Goal: Use online tool/utility: Utilize a website feature to perform a specific function

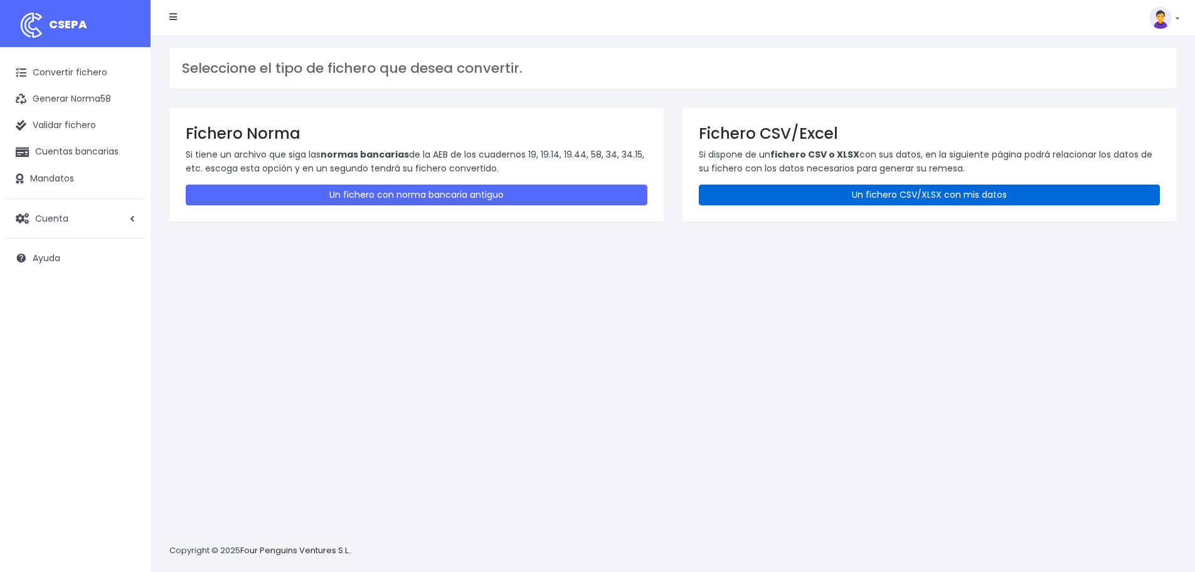
click at [841, 188] on link "Un fichero CSV/XLSX con mis datos" at bounding box center [930, 194] width 462 height 21
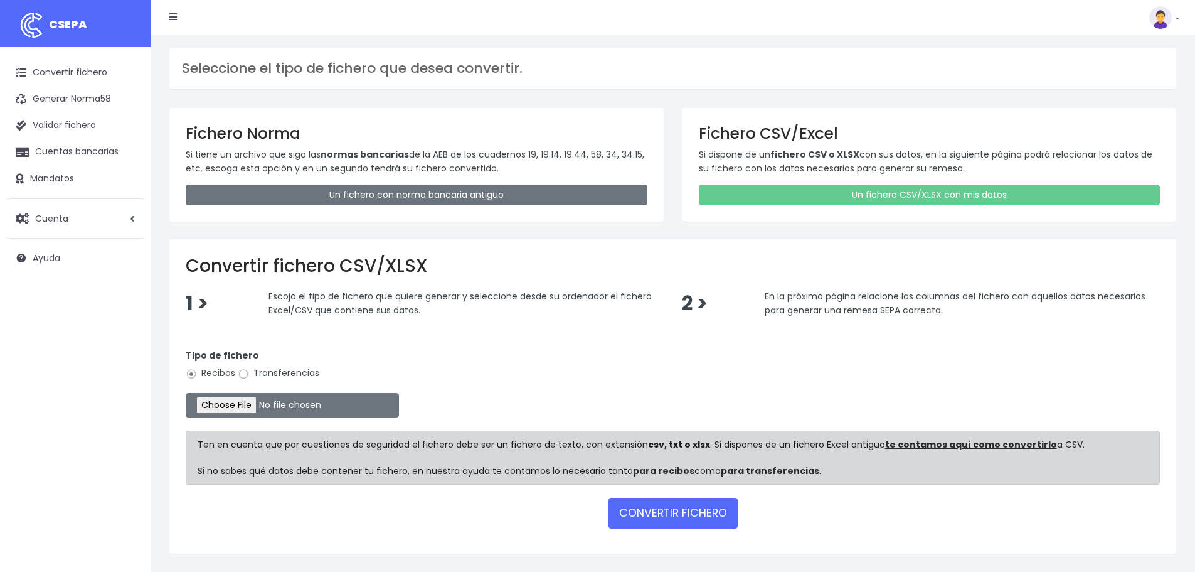
click at [247, 373] on input "Transferencias" at bounding box center [243, 373] width 11 height 11
radio input "true"
click at [255, 405] on input "file" at bounding box center [292, 405] width 213 height 24
type input "C:\fakepath\Remesa Pagos Confort^LM 28082025.xlsx"
click at [668, 515] on button "CONVERTIR FICHERO" at bounding box center [673, 512] width 129 height 30
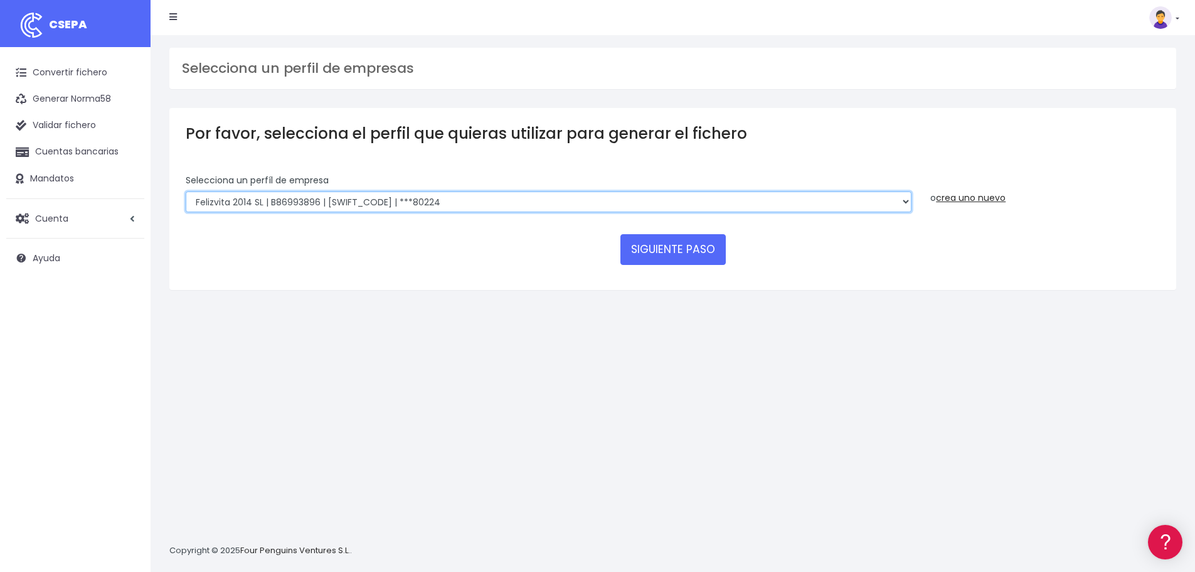
click at [454, 200] on select "Felizvita 2014 SL | B86993896 | CAIXESBBXXX | ***80224 Assisvita Asistencia S.L…" at bounding box center [549, 201] width 726 height 21
select select "1686"
click at [186, 191] on select "Felizvita 2014 SL | B86993896 | CAIXESBBXXX | ***80224 Assisvita Asistencia S.L…" at bounding box center [549, 201] width 726 height 21
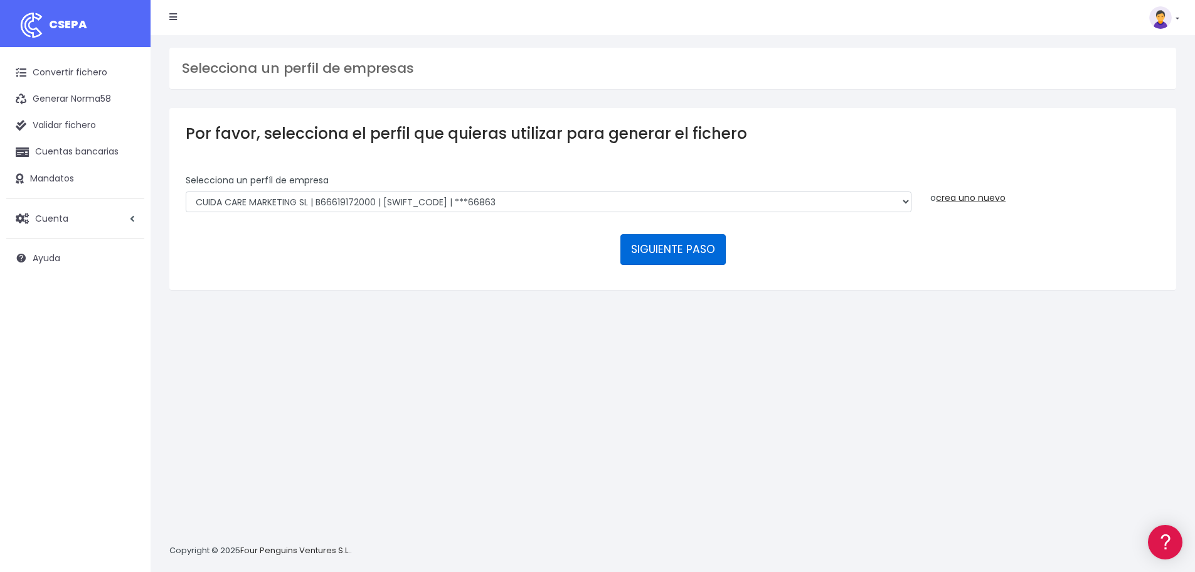
click at [683, 248] on button "SIGUIENTE PASO" at bounding box center [672, 249] width 105 height 30
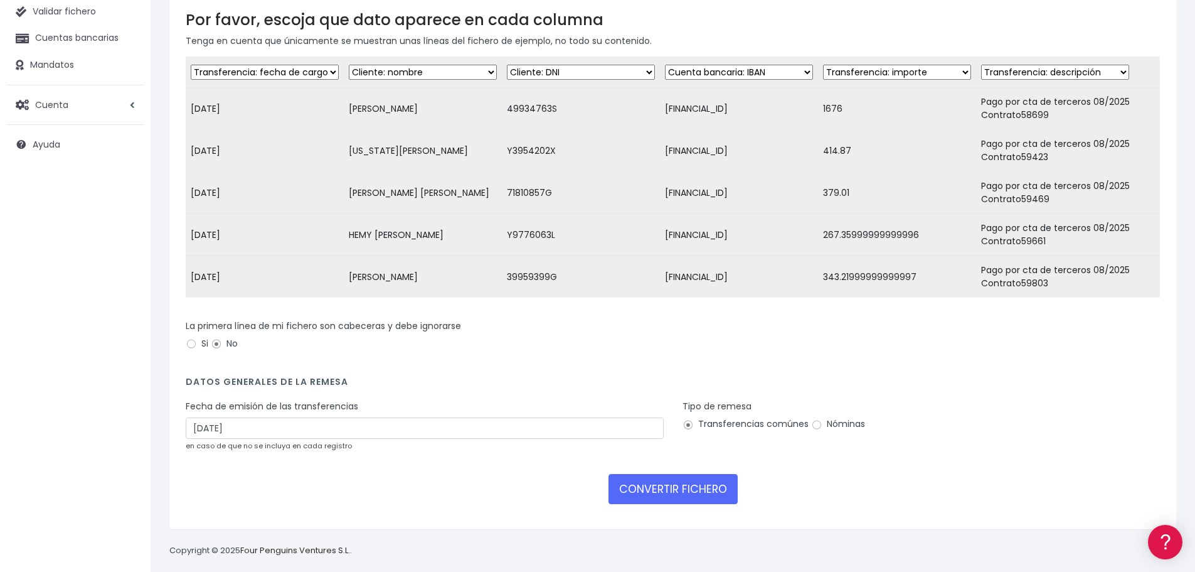
scroll to position [125, 0]
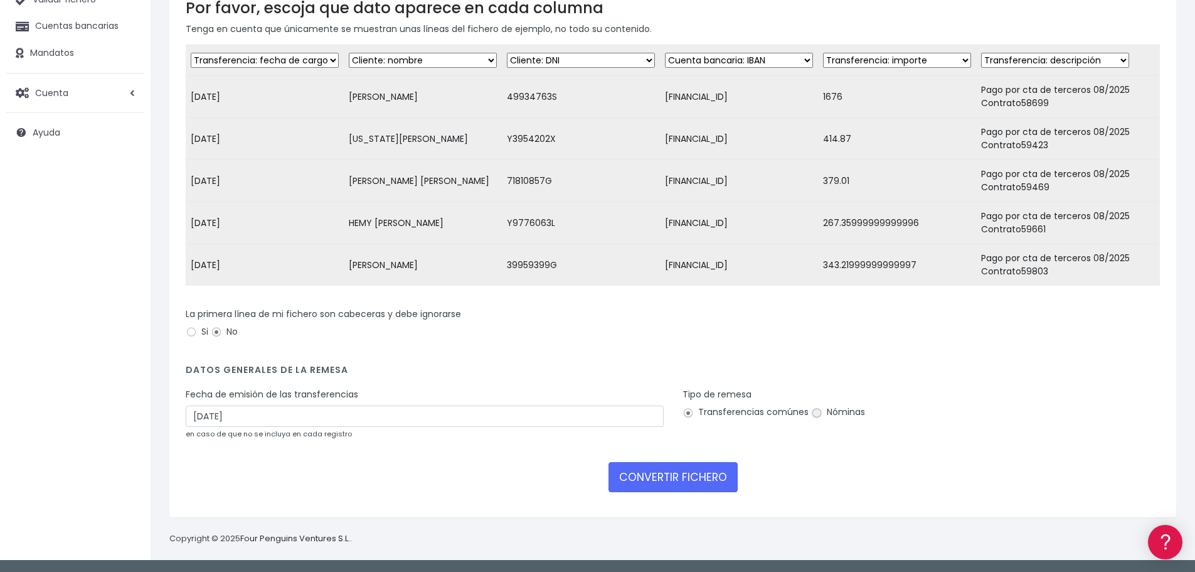
click at [817, 418] on input "Nóminas" at bounding box center [816, 412] width 11 height 11
radio input "true"
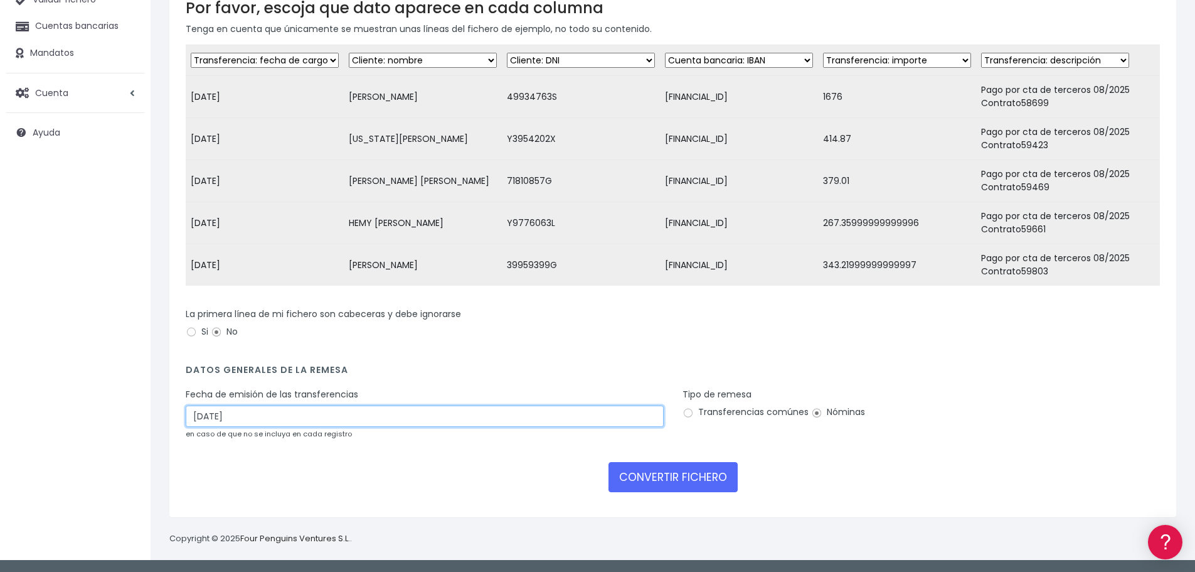
click at [392, 418] on input "30/08/2025" at bounding box center [425, 415] width 478 height 21
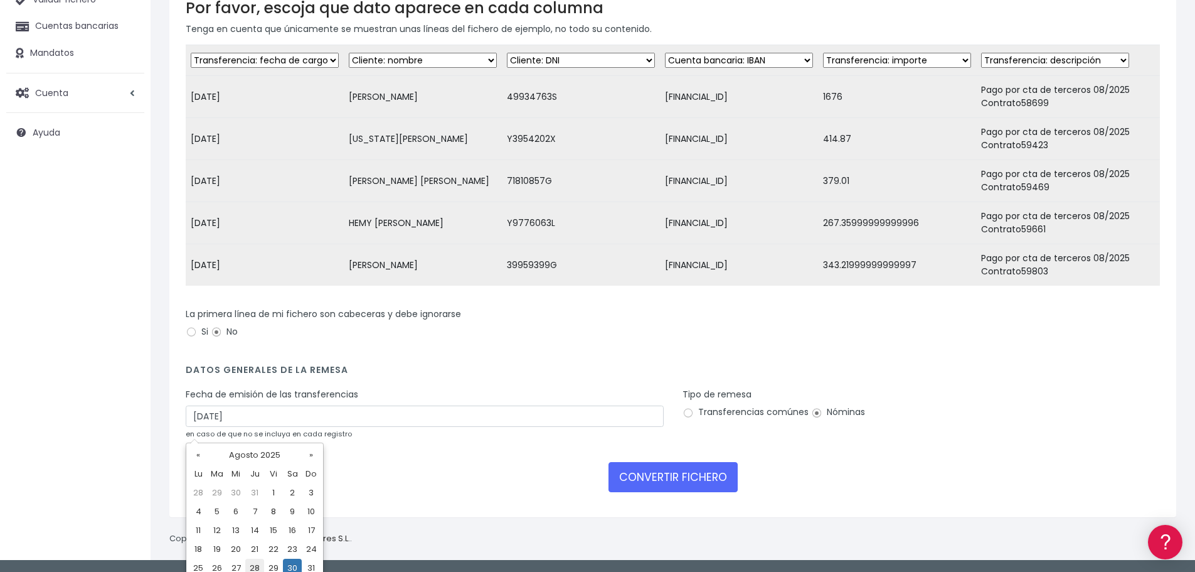
click at [256, 563] on td "28" at bounding box center [254, 567] width 19 height 19
type input "28/08/2025"
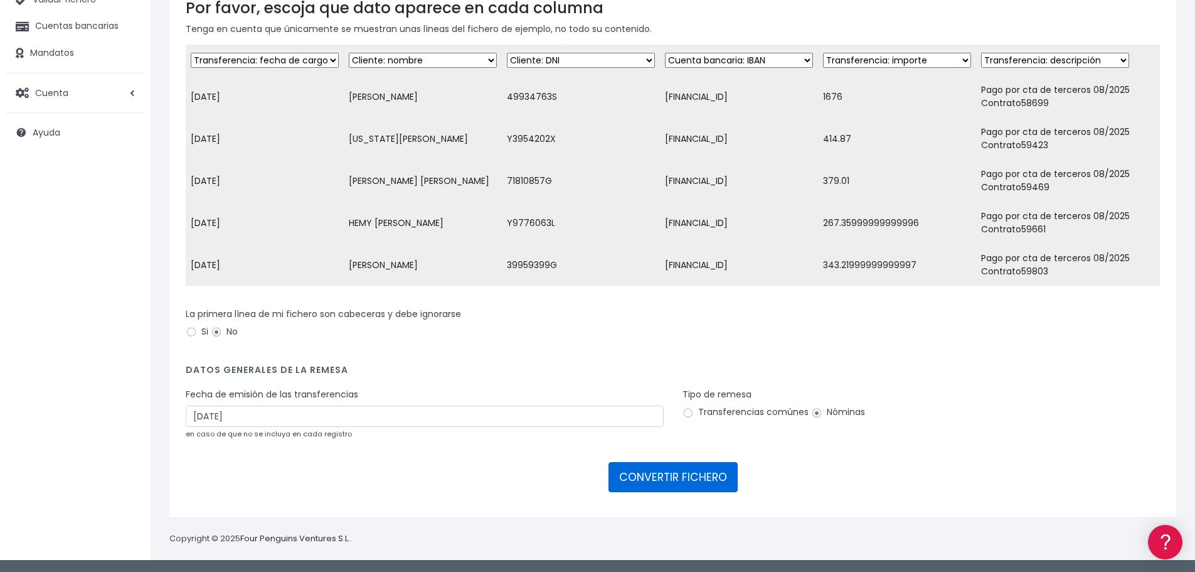
click at [676, 474] on button "CONVERTIR FICHERO" at bounding box center [673, 477] width 129 height 30
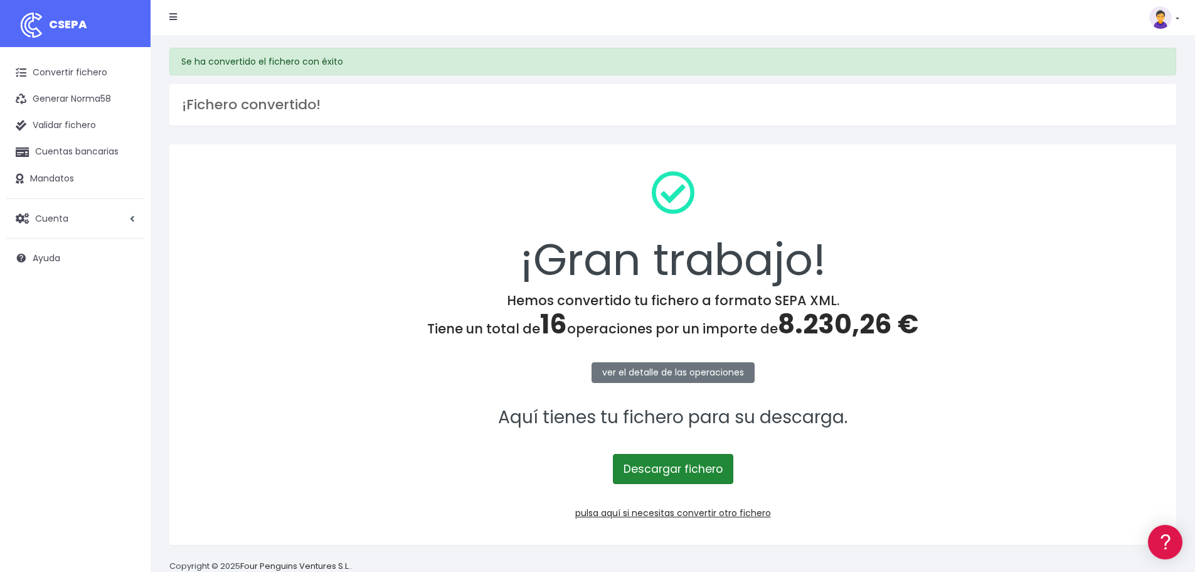
click at [702, 469] on link "Descargar fichero" at bounding box center [673, 469] width 120 height 30
